Goal: Use online tool/utility: Use online tool/utility

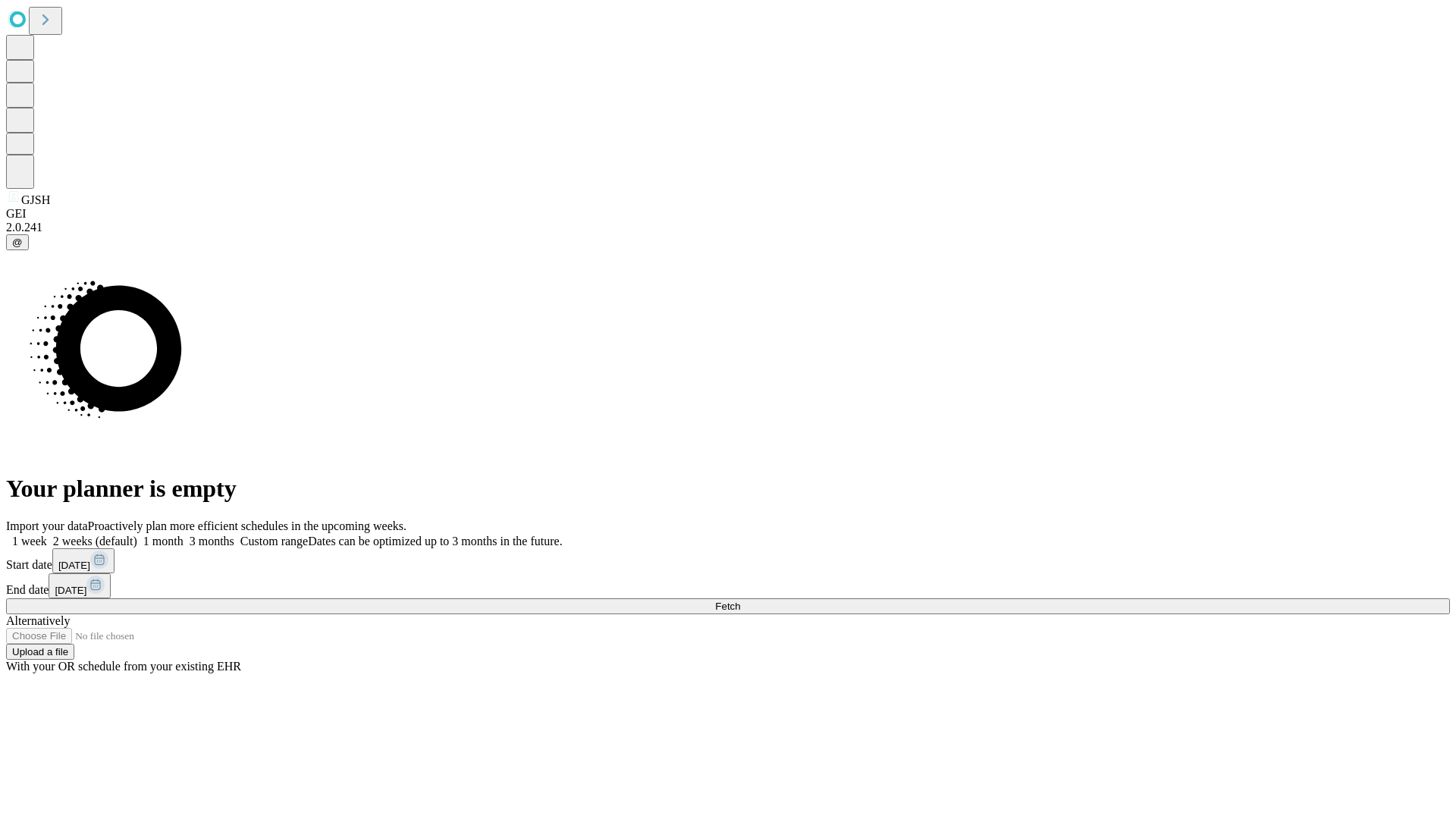
click at [740, 601] on span "Fetch" at bounding box center [728, 607] width 25 height 12
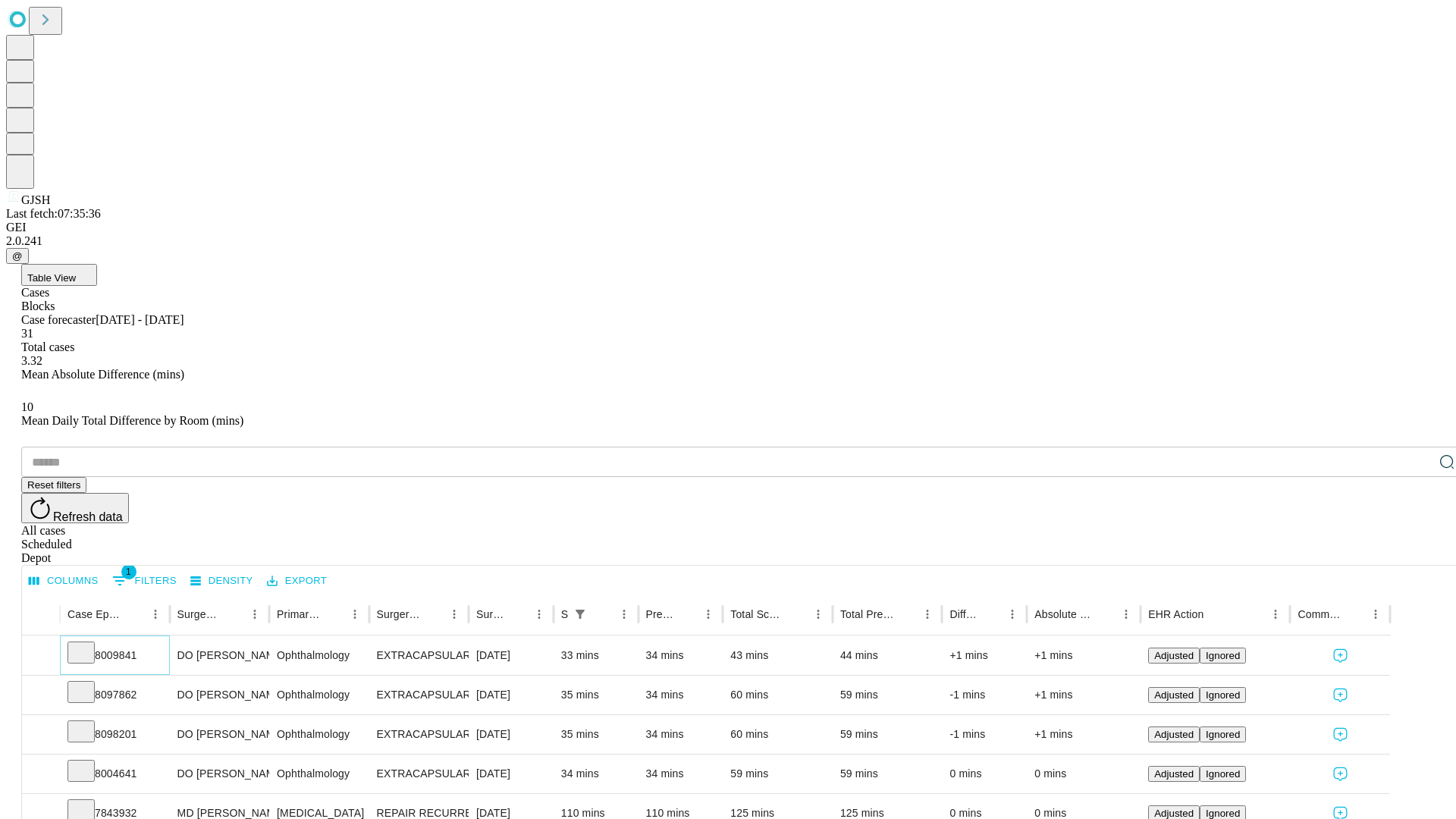
click at [89, 643] on icon at bounding box center [81, 651] width 15 height 15
